Goal: Task Accomplishment & Management: Complete application form

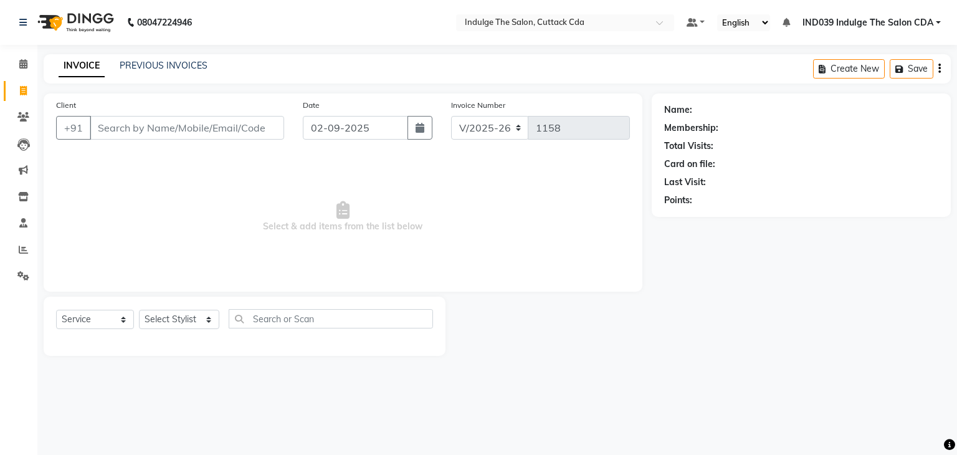
select select "7297"
select select "service"
click at [155, 127] on input "Client" at bounding box center [187, 128] width 194 height 24
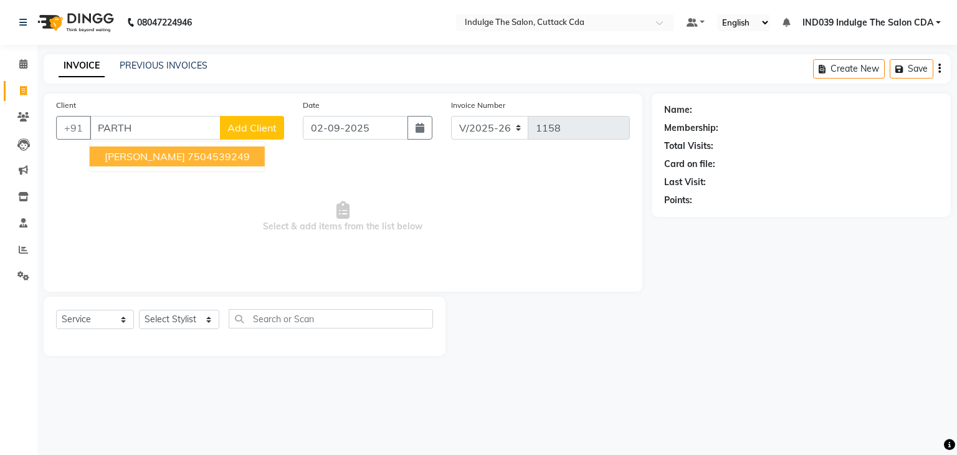
click at [199, 163] on button "[PERSON_NAME] 7504539249" at bounding box center [177, 156] width 175 height 20
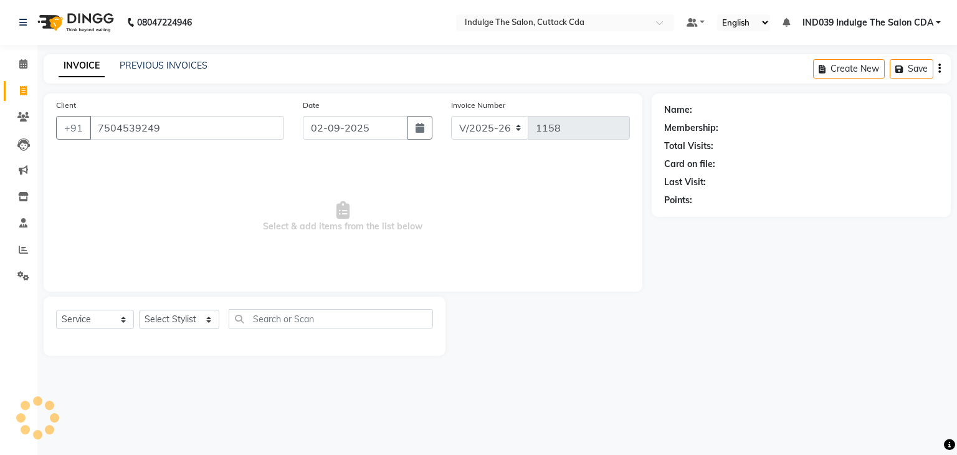
type input "7504539249"
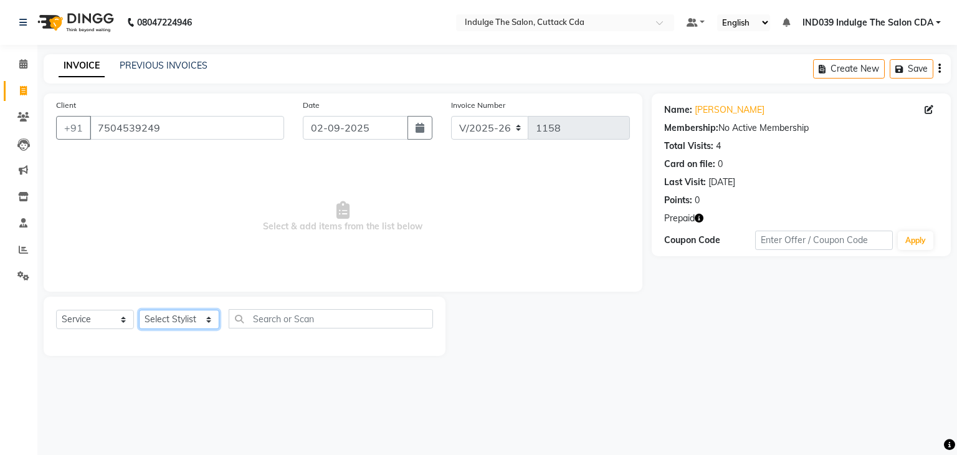
click at [168, 318] on select "Select Stylist [PERSON_NAME]( Therapist ) [PERSON_NAME] IND039 Indulge The Salo…" at bounding box center [179, 319] width 80 height 19
select select "67880"
click at [139, 310] on select "Select Stylist [PERSON_NAME]( Therapist ) [PERSON_NAME] IND039 Indulge The Salo…" at bounding box center [179, 319] width 80 height 19
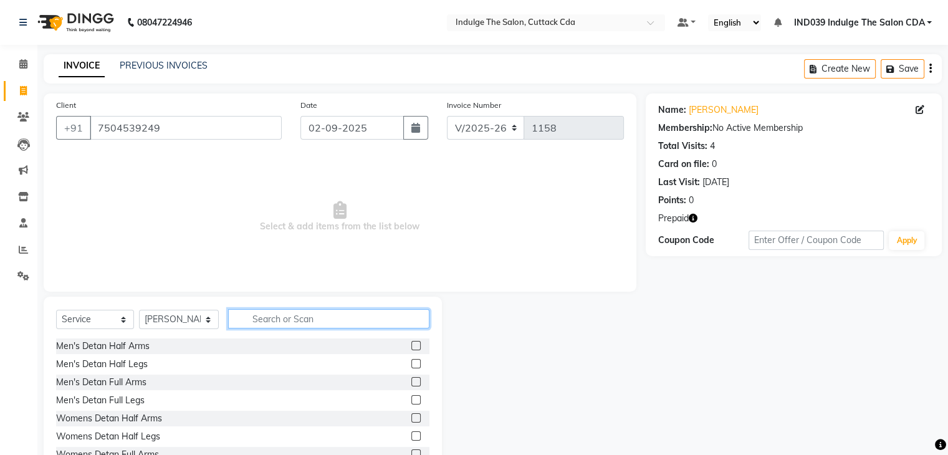
click at [307, 315] on input "text" at bounding box center [328, 318] width 201 height 19
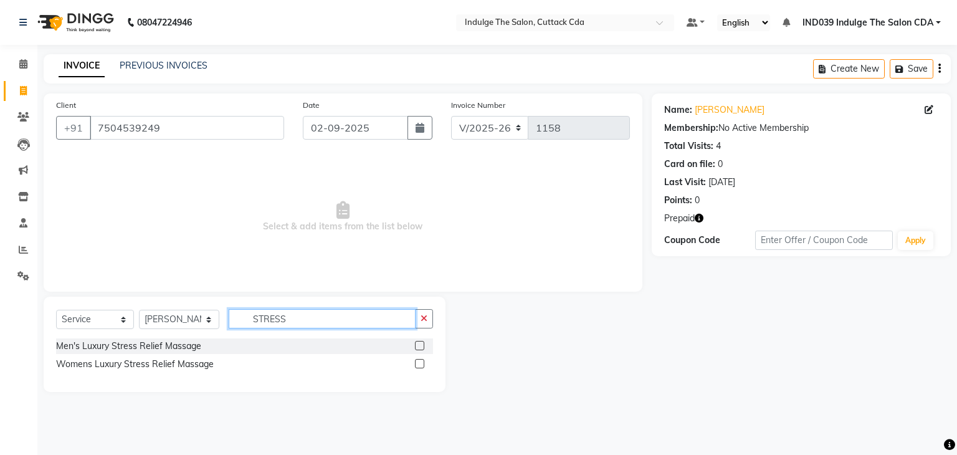
type input "STRESS"
click at [419, 347] on label at bounding box center [419, 345] width 9 height 9
click at [419, 347] on input "checkbox" at bounding box center [419, 346] width 8 height 8
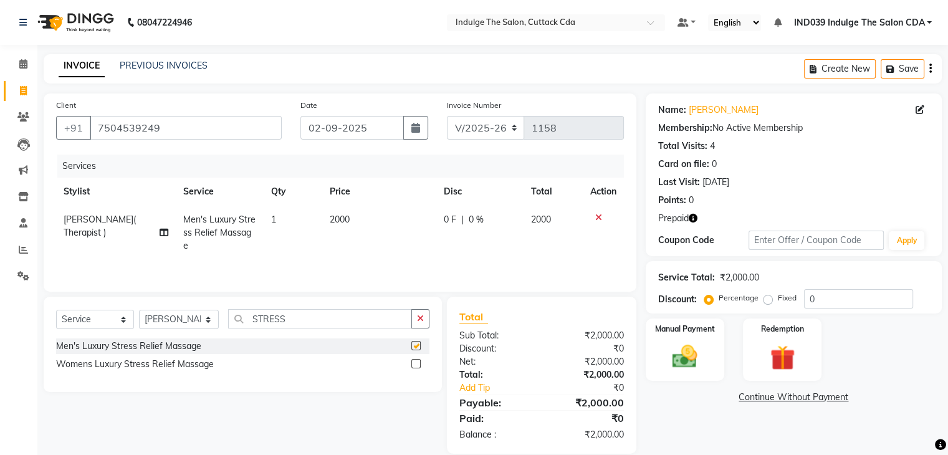
checkbox input "false"
click at [423, 319] on icon "button" at bounding box center [420, 318] width 7 height 9
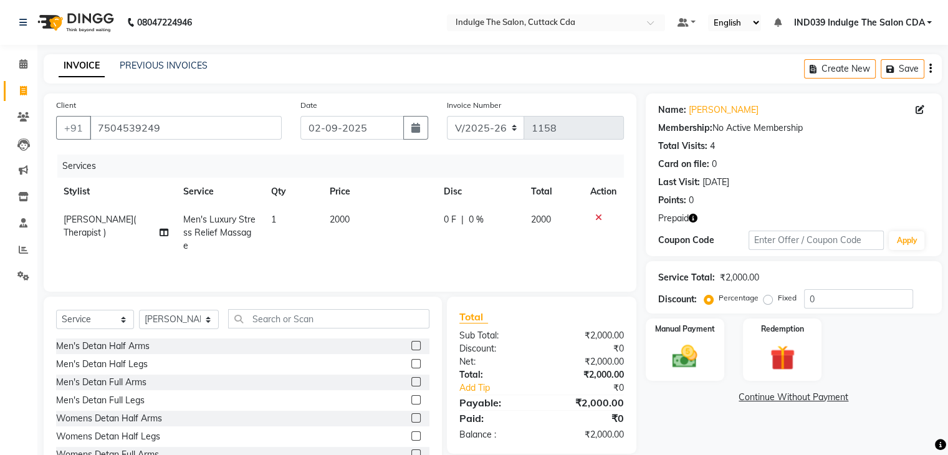
click at [596, 219] on icon at bounding box center [598, 217] width 7 height 9
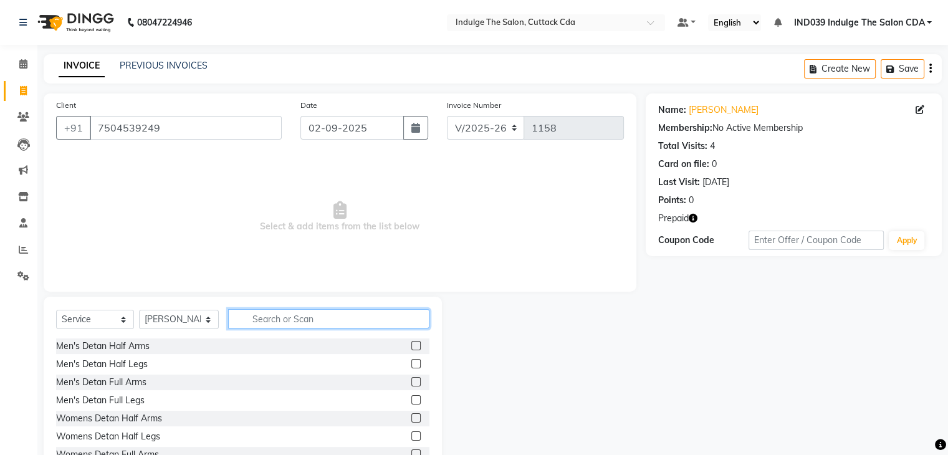
click at [340, 317] on input "text" at bounding box center [328, 318] width 201 height 19
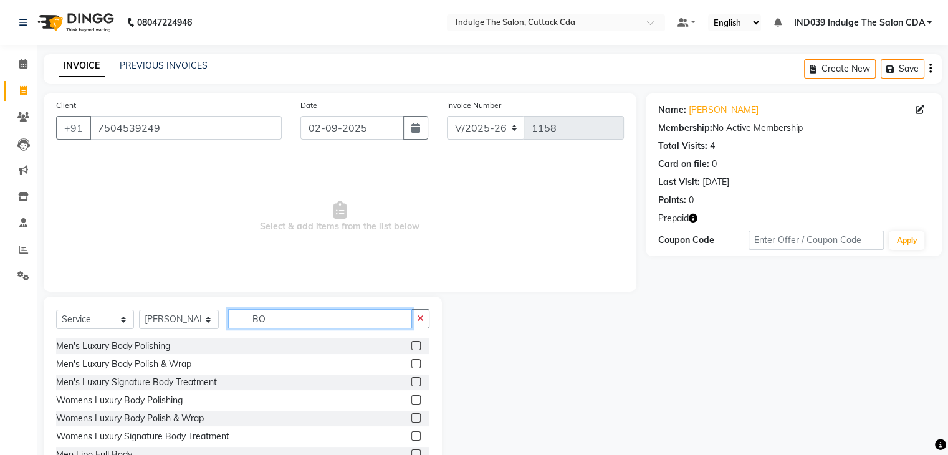
type input "B"
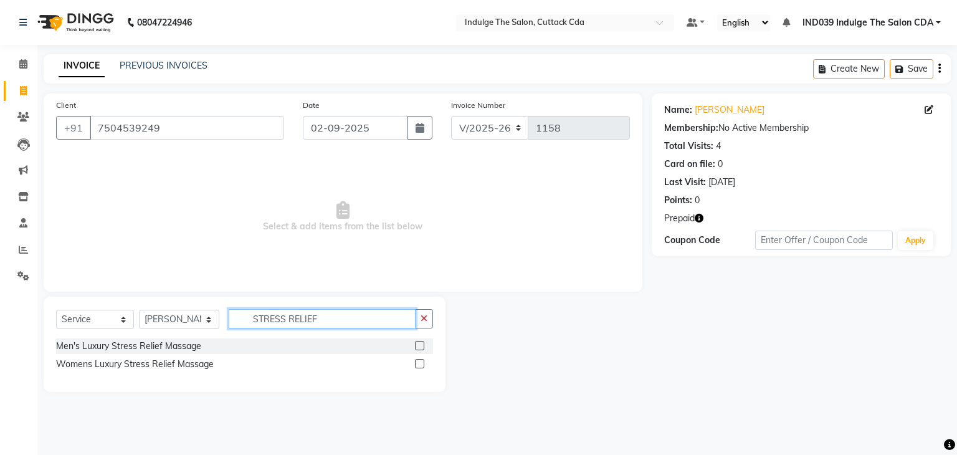
type input "STRESS RELIEF"
click at [421, 366] on label at bounding box center [419, 363] width 9 height 9
click at [421, 366] on input "checkbox" at bounding box center [419, 364] width 8 height 8
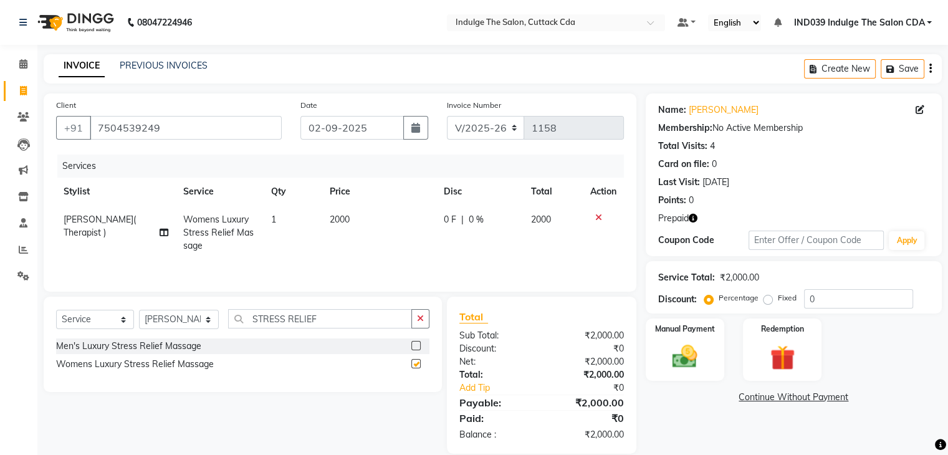
checkbox input "false"
click at [599, 216] on icon at bounding box center [598, 217] width 7 height 9
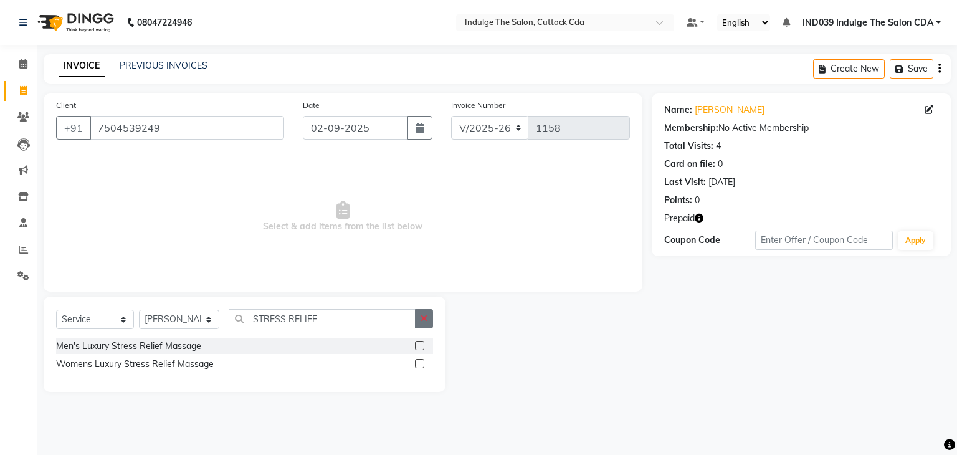
click at [425, 318] on icon "button" at bounding box center [424, 318] width 7 height 9
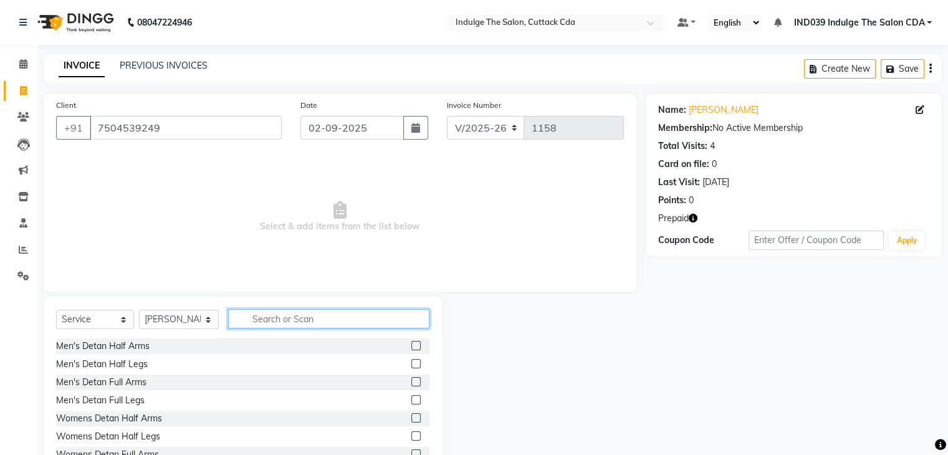
click at [348, 320] on input "text" at bounding box center [328, 318] width 201 height 19
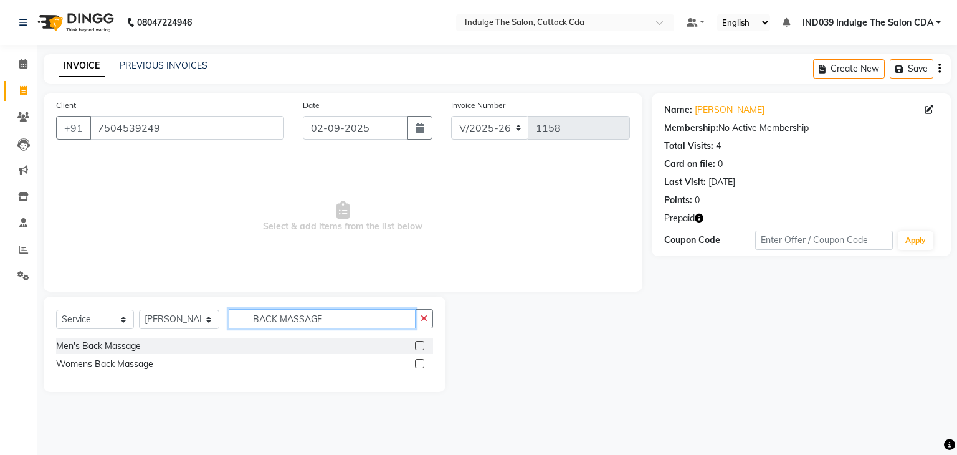
type input "BACK MASSAGE"
click at [417, 345] on label at bounding box center [419, 345] width 9 height 9
click at [417, 345] on input "checkbox" at bounding box center [419, 346] width 8 height 8
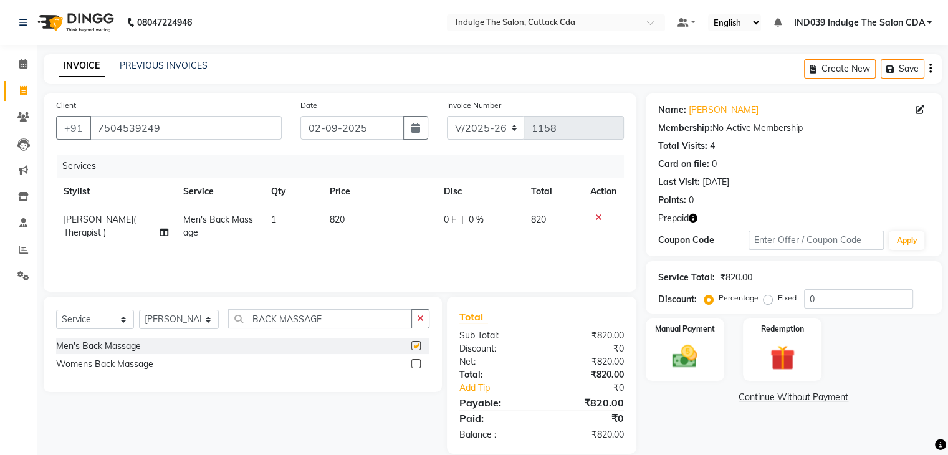
checkbox input "false"
click at [414, 318] on button "button" at bounding box center [420, 318] width 18 height 19
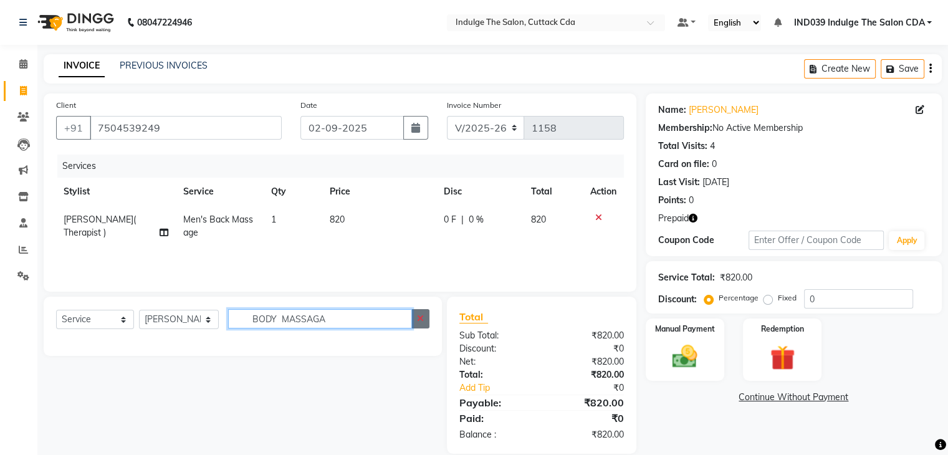
type input "BODY MASSAGA"
click at [421, 317] on icon "button" at bounding box center [420, 318] width 7 height 9
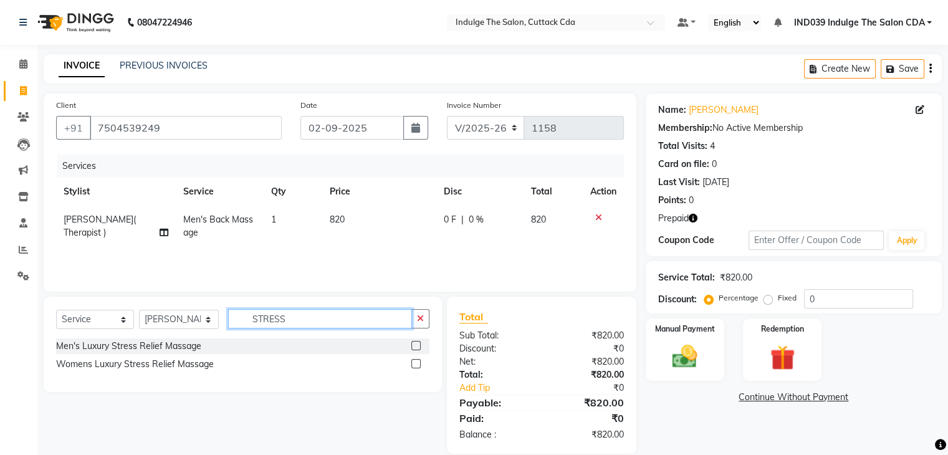
type input "STRESS"
click at [413, 345] on label at bounding box center [415, 345] width 9 height 9
click at [413, 345] on input "checkbox" at bounding box center [415, 346] width 8 height 8
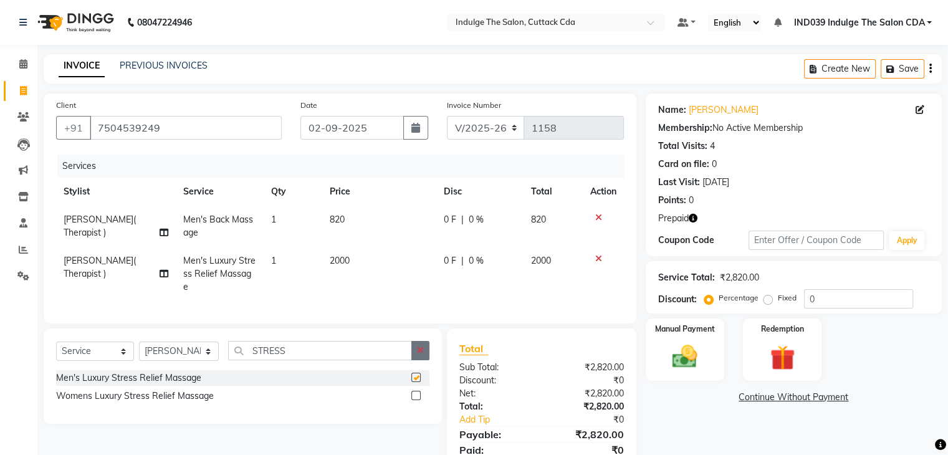
checkbox input "false"
click at [597, 217] on icon at bounding box center [598, 217] width 7 height 9
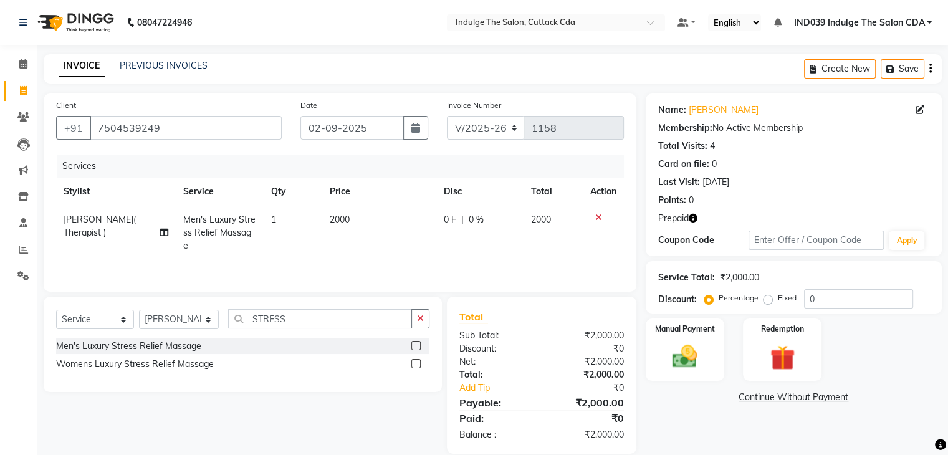
click at [344, 220] on span "2000" at bounding box center [340, 219] width 20 height 11
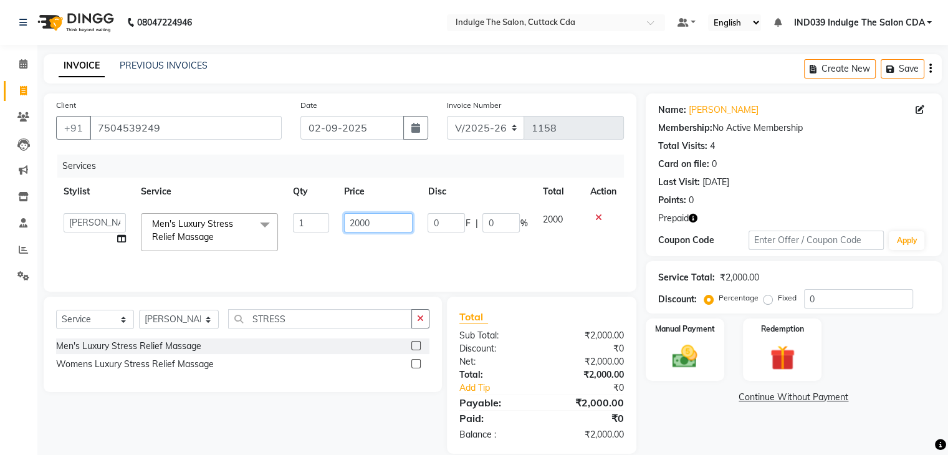
click at [381, 224] on input "2000" at bounding box center [378, 222] width 69 height 19
type input "2250"
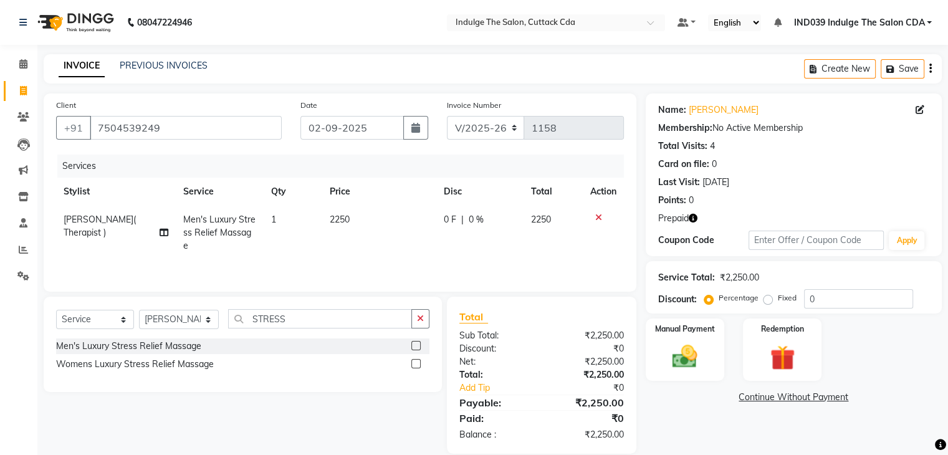
click at [917, 334] on div "Manual Payment Redemption" at bounding box center [793, 349] width 315 height 62
click at [698, 217] on div "Prepaid" at bounding box center [793, 218] width 271 height 13
click at [693, 218] on icon "button" at bounding box center [693, 218] width 9 height 9
click at [908, 339] on div "Manual Payment Redemption" at bounding box center [793, 349] width 315 height 62
